Goal: Task Accomplishment & Management: Manage account settings

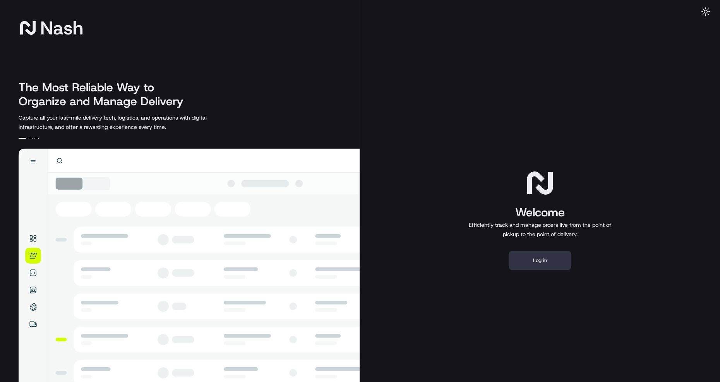
click at [541, 259] on button "Log in" at bounding box center [540, 260] width 62 height 19
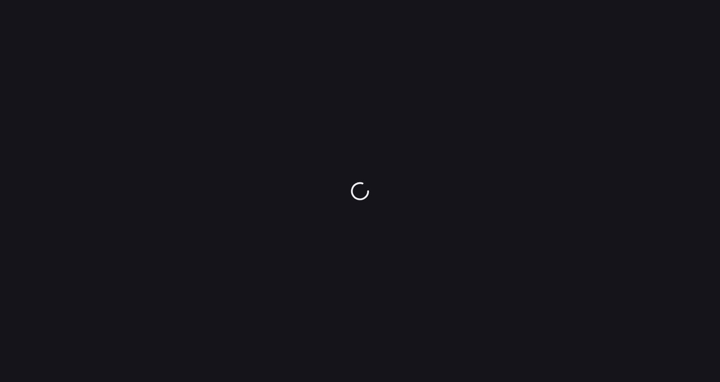
click at [350, 171] on div at bounding box center [360, 191] width 720 height 382
